Goal: Task Accomplishment & Management: Use online tool/utility

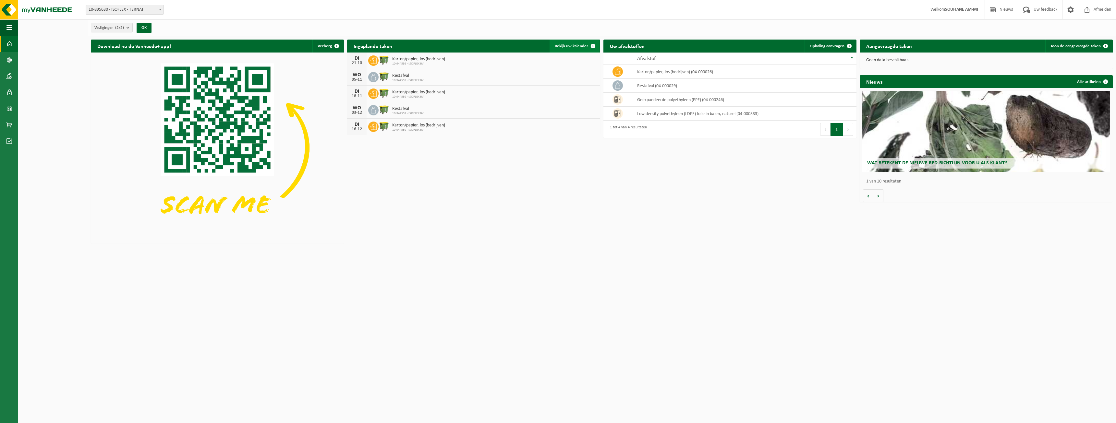
click at [584, 46] on span "Bekijk uw kalender" at bounding box center [571, 46] width 33 height 4
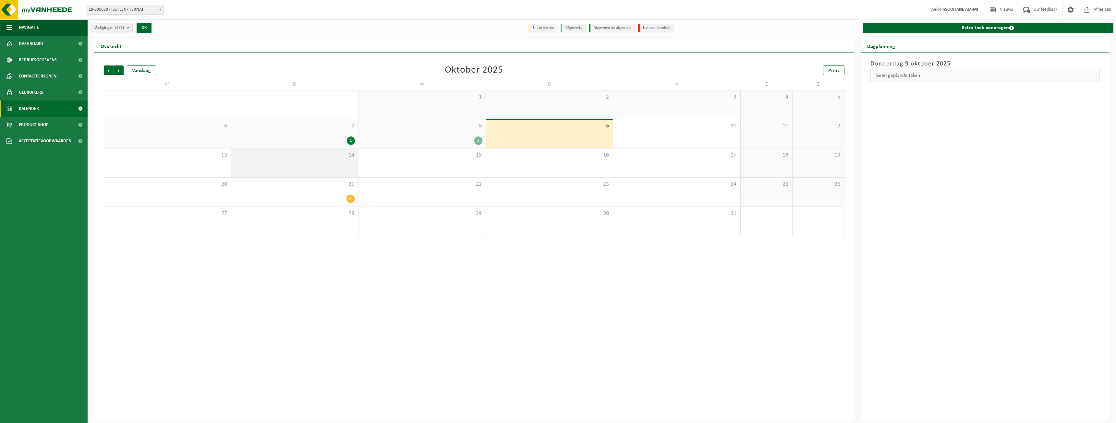
click at [327, 165] on div "14" at bounding box center [294, 163] width 127 height 29
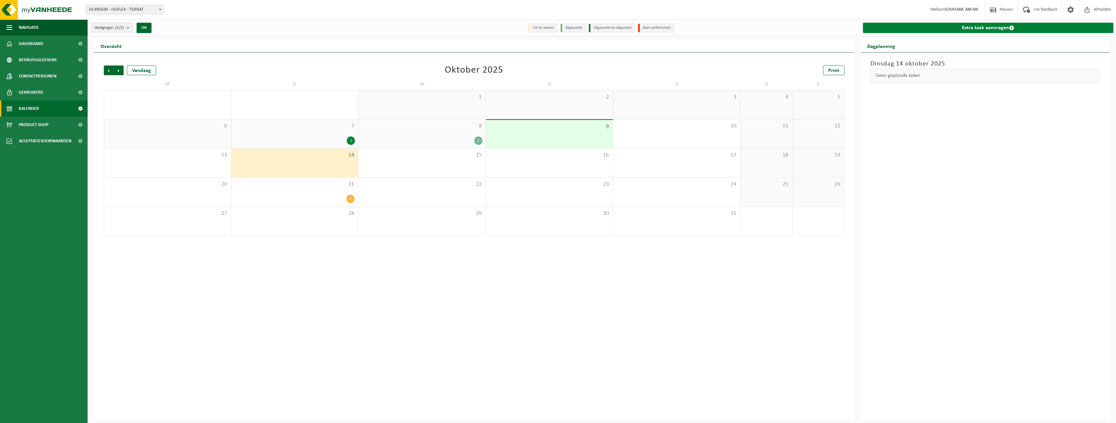
click at [925, 24] on link "Extra taak aanvragen" at bounding box center [988, 28] width 251 height 10
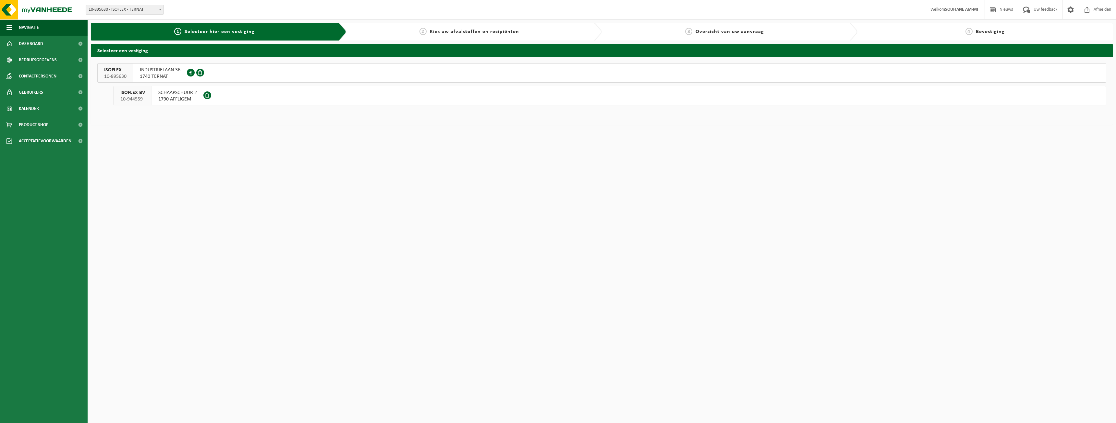
click at [167, 93] on span "SCHAAPSCHUUR 2" at bounding box center [177, 93] width 39 height 6
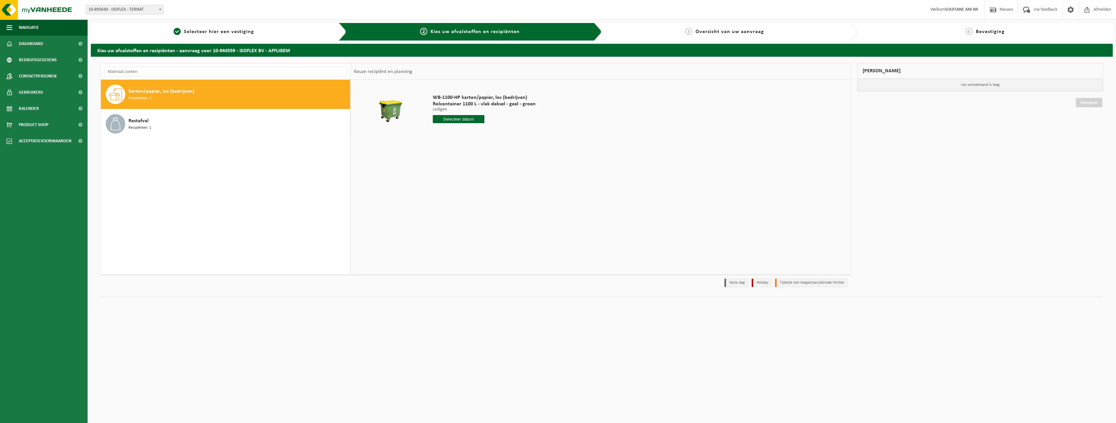
click at [440, 118] on input "text" at bounding box center [459, 119] width 52 height 8
click at [453, 177] on div "14" at bounding box center [450, 177] width 11 height 10
type input "Van 2025-10-14"
click at [454, 144] on button "In winkelmand" at bounding box center [452, 144] width 36 height 10
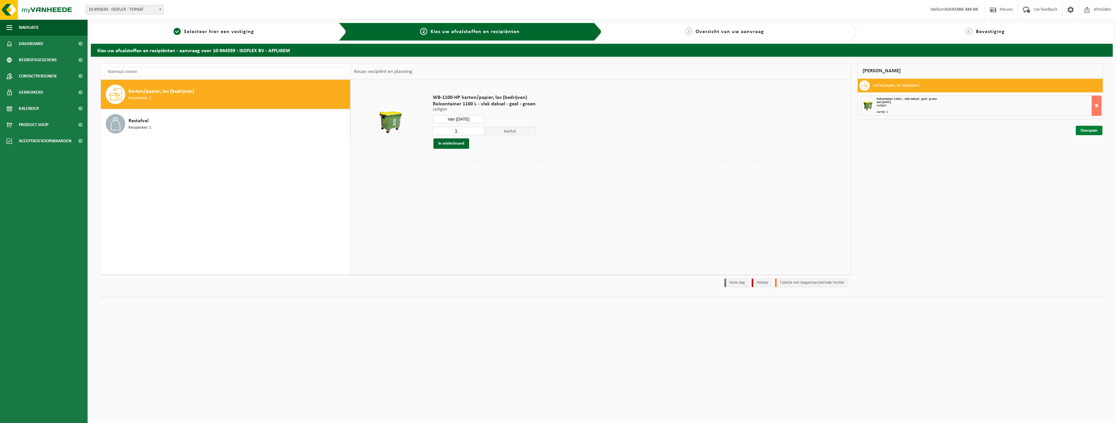
click at [1084, 127] on link "Doorgaan" at bounding box center [1089, 130] width 27 height 9
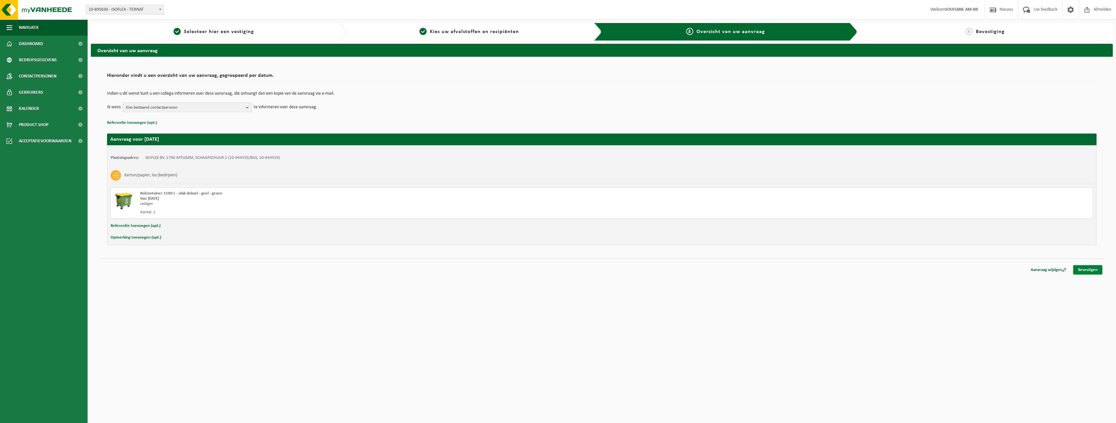
click at [1083, 270] on link "Bevestigen" at bounding box center [1087, 269] width 29 height 9
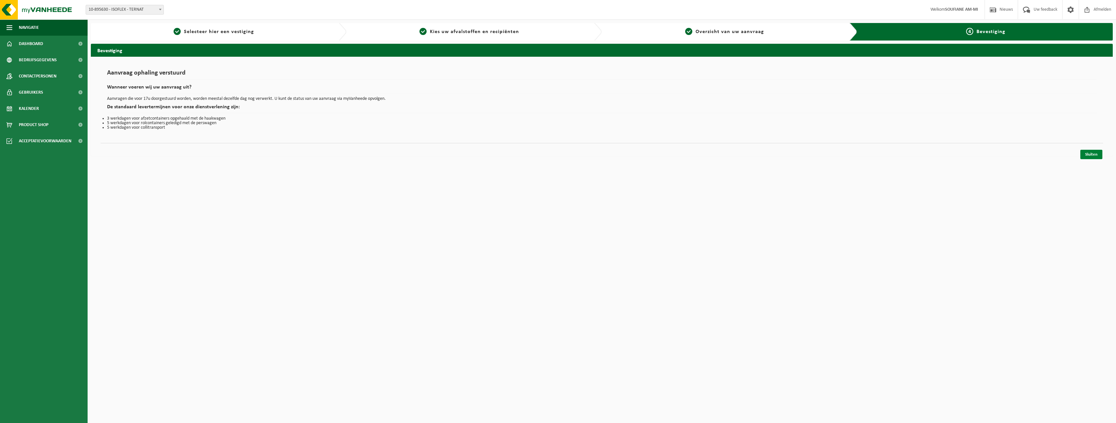
click at [1094, 158] on link "Sluiten" at bounding box center [1092, 154] width 22 height 9
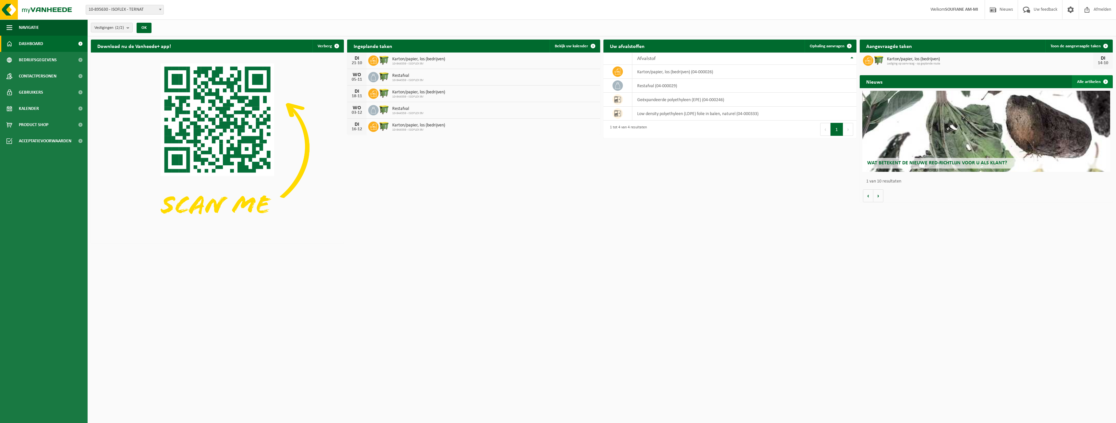
click at [1082, 80] on link "Alle artikelen" at bounding box center [1092, 81] width 40 height 13
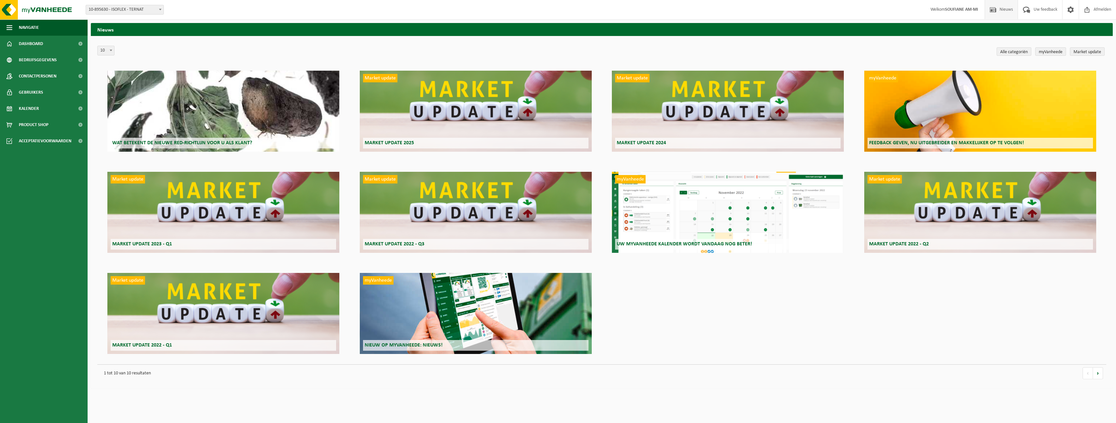
click at [236, 114] on div "Wat betekent de nieuwe RED-richtlijn voor u als klant?" at bounding box center [223, 111] width 232 height 81
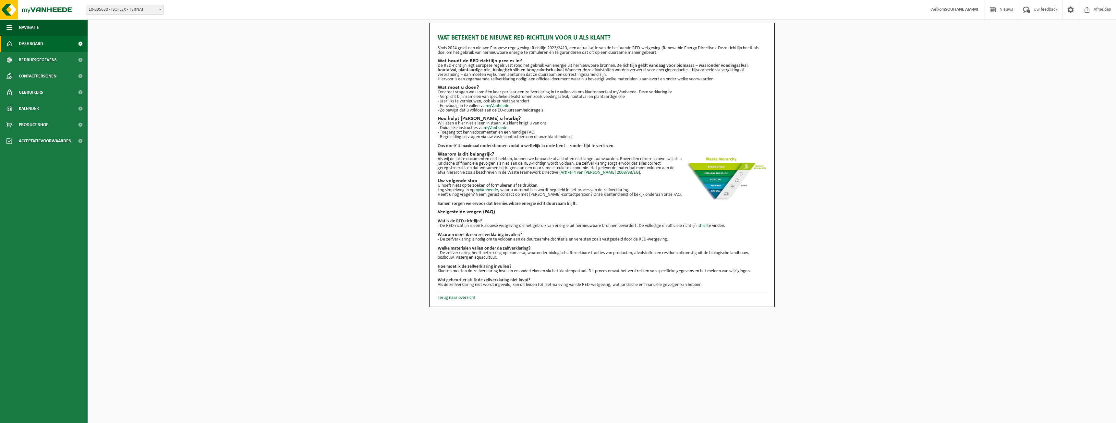
click at [28, 44] on span "Dashboard" at bounding box center [31, 44] width 24 height 16
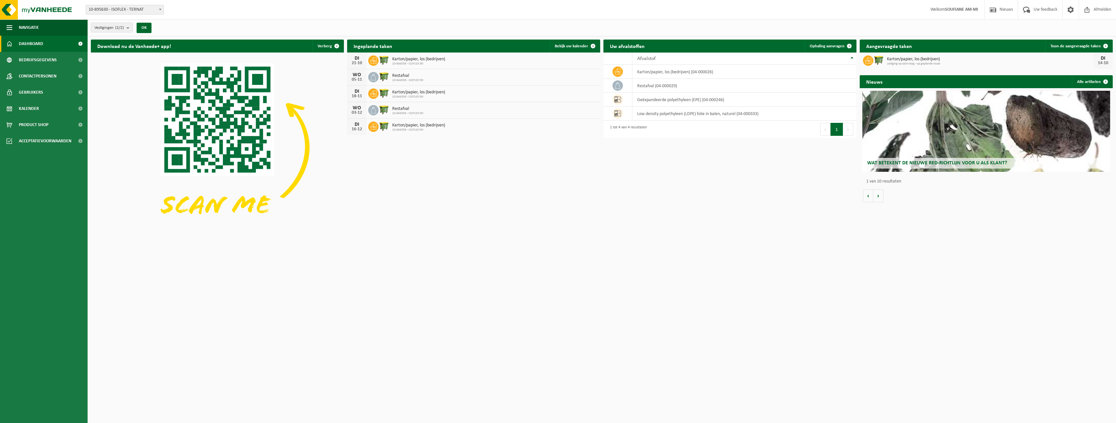
click at [31, 28] on span "Navigatie" at bounding box center [29, 27] width 20 height 16
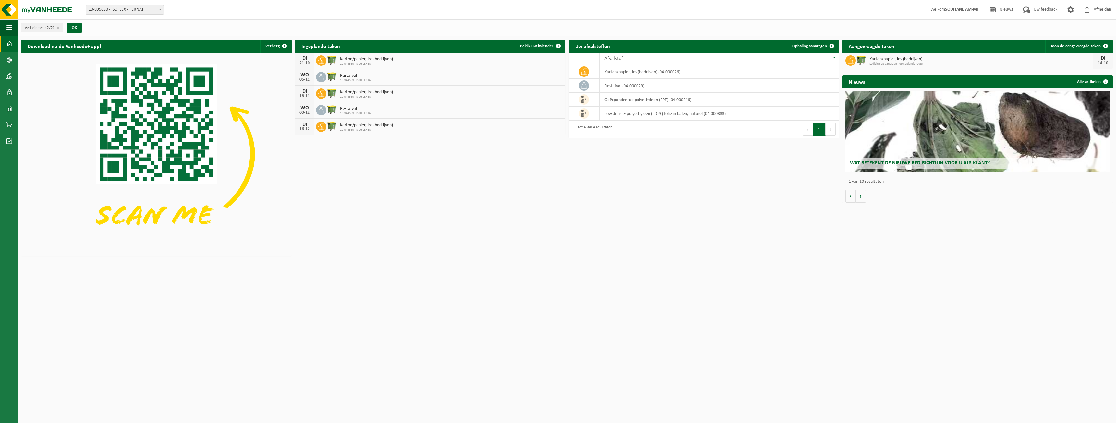
click at [8, 44] on span at bounding box center [9, 44] width 6 height 16
click at [12, 27] on span "button" at bounding box center [9, 27] width 6 height 16
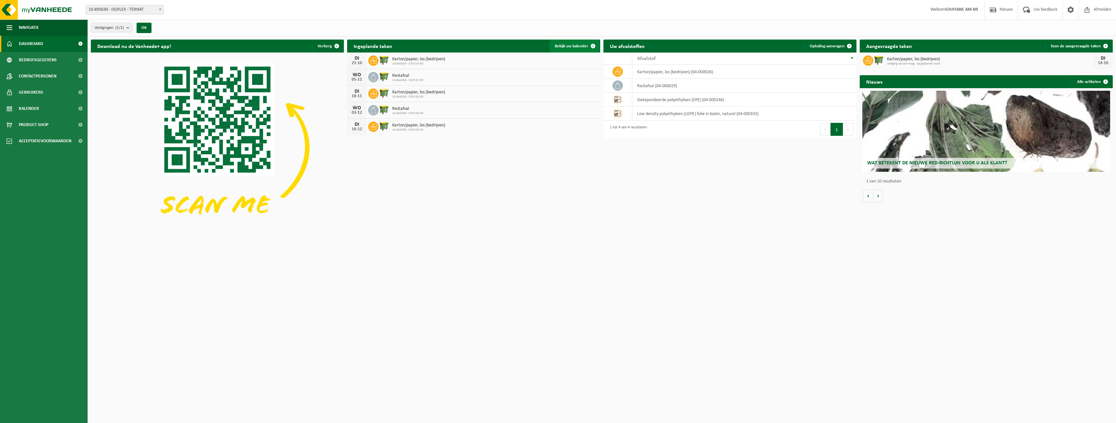
click at [572, 44] on span "Bekijk uw kalender" at bounding box center [571, 46] width 33 height 4
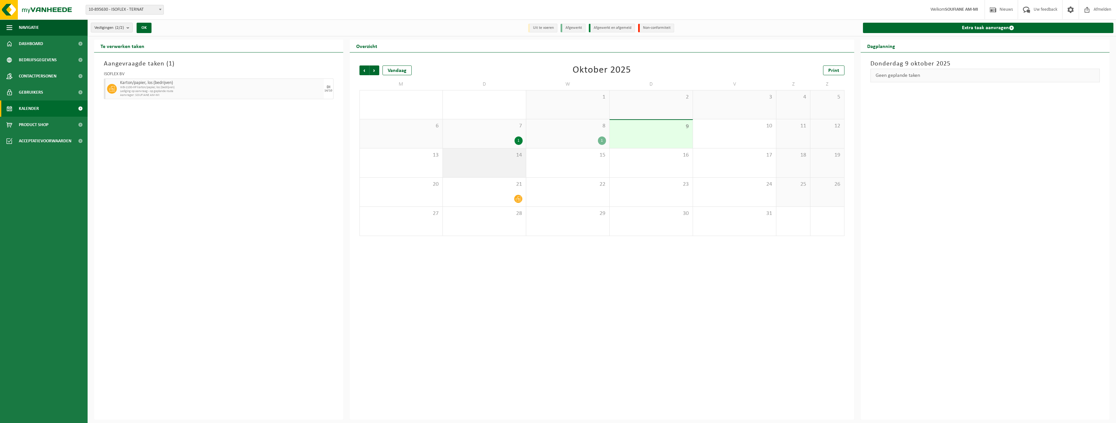
click at [488, 155] on span "14" at bounding box center [484, 155] width 77 height 7
